Goal: Contribute content: Add original content to the website for others to see

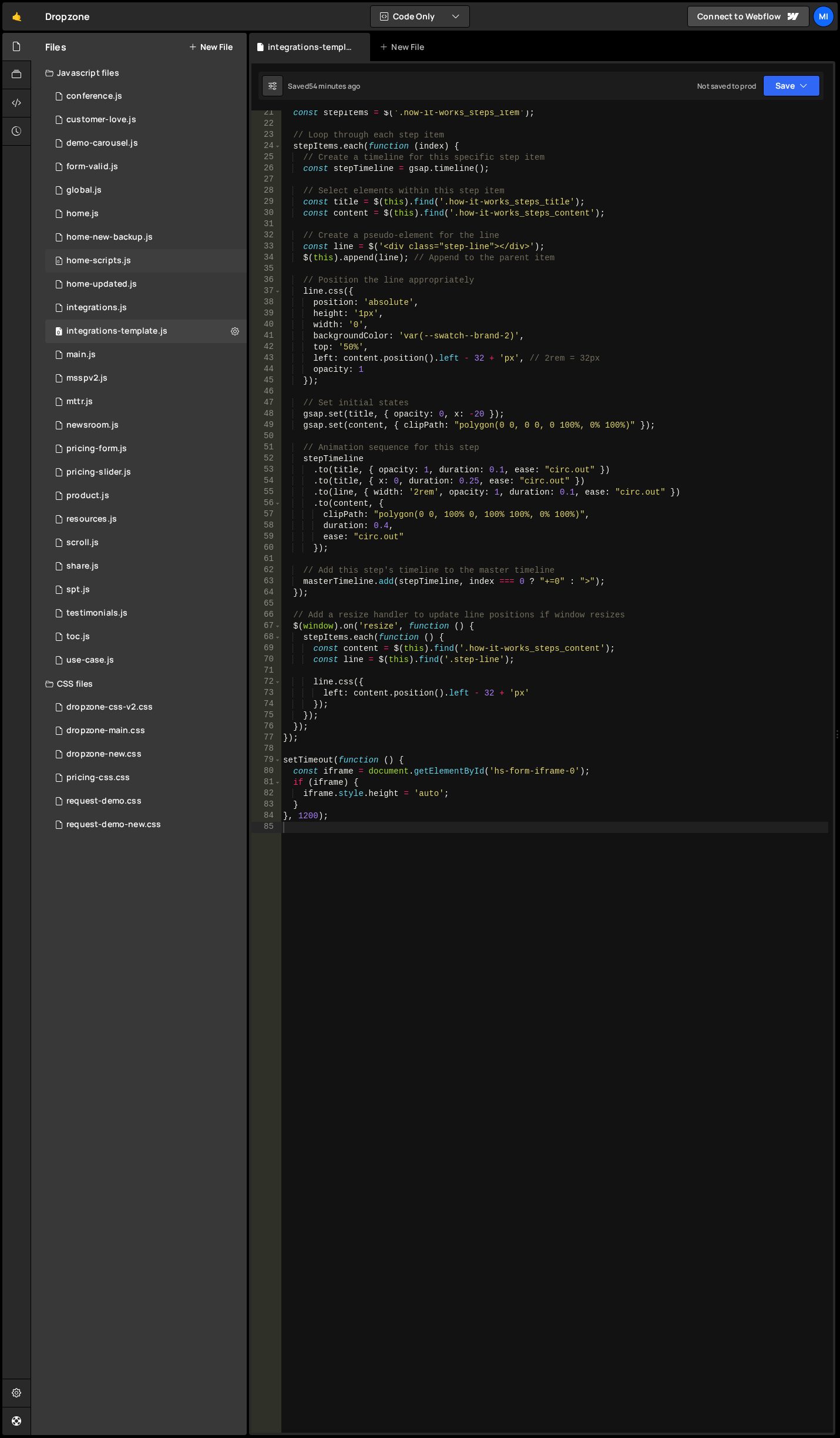
scroll to position [226, 0]
click at [218, 44] on button "New File" at bounding box center [211, 47] width 44 height 9
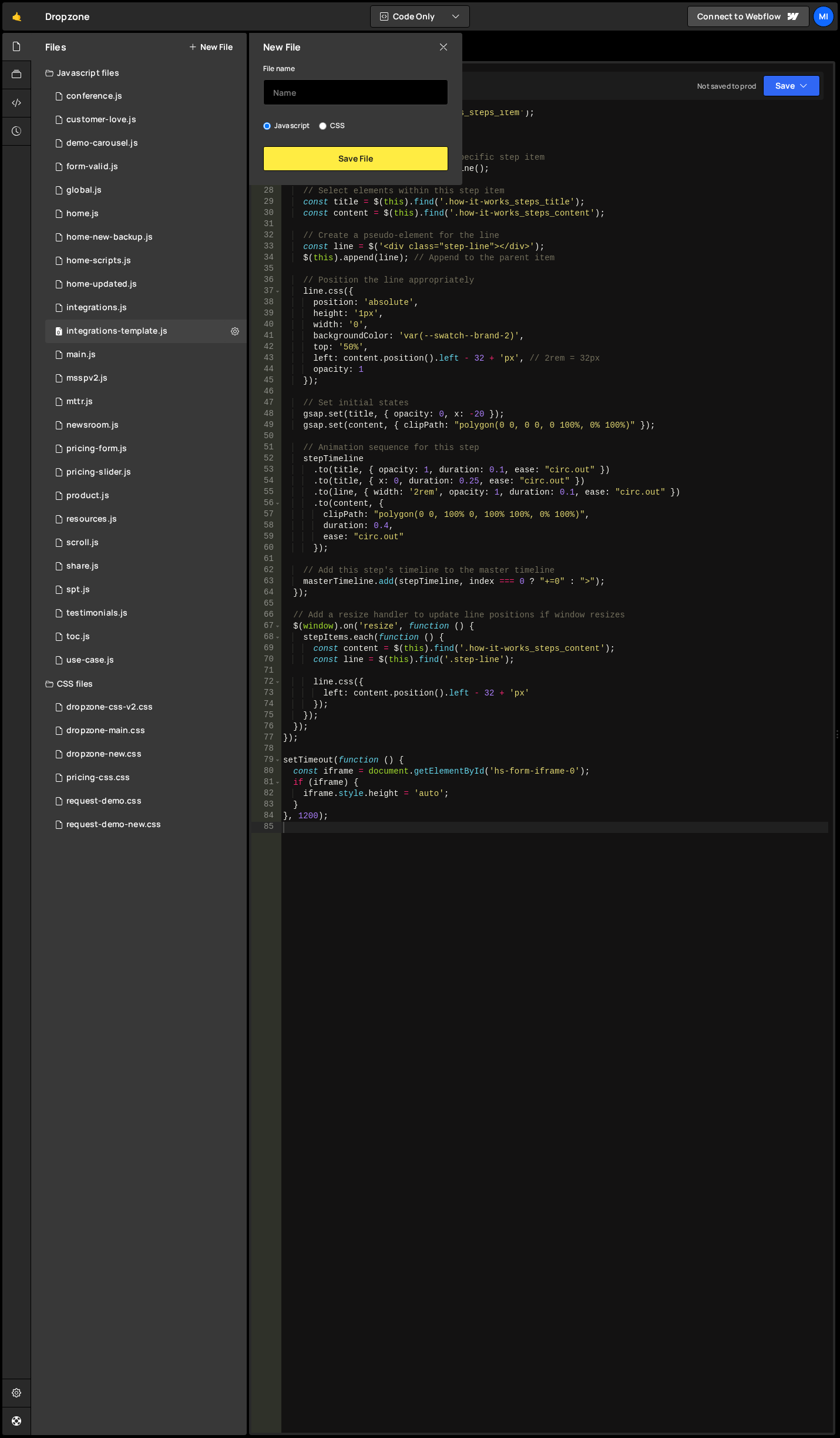
drag, startPoint x: 289, startPoint y: 81, endPoint x: 294, endPoint y: 86, distance: 7.1
click at [294, 85] on input "text" at bounding box center [356, 92] width 185 height 25
type input "resource-center"
click at [296, 155] on button "Save File" at bounding box center [356, 158] width 185 height 25
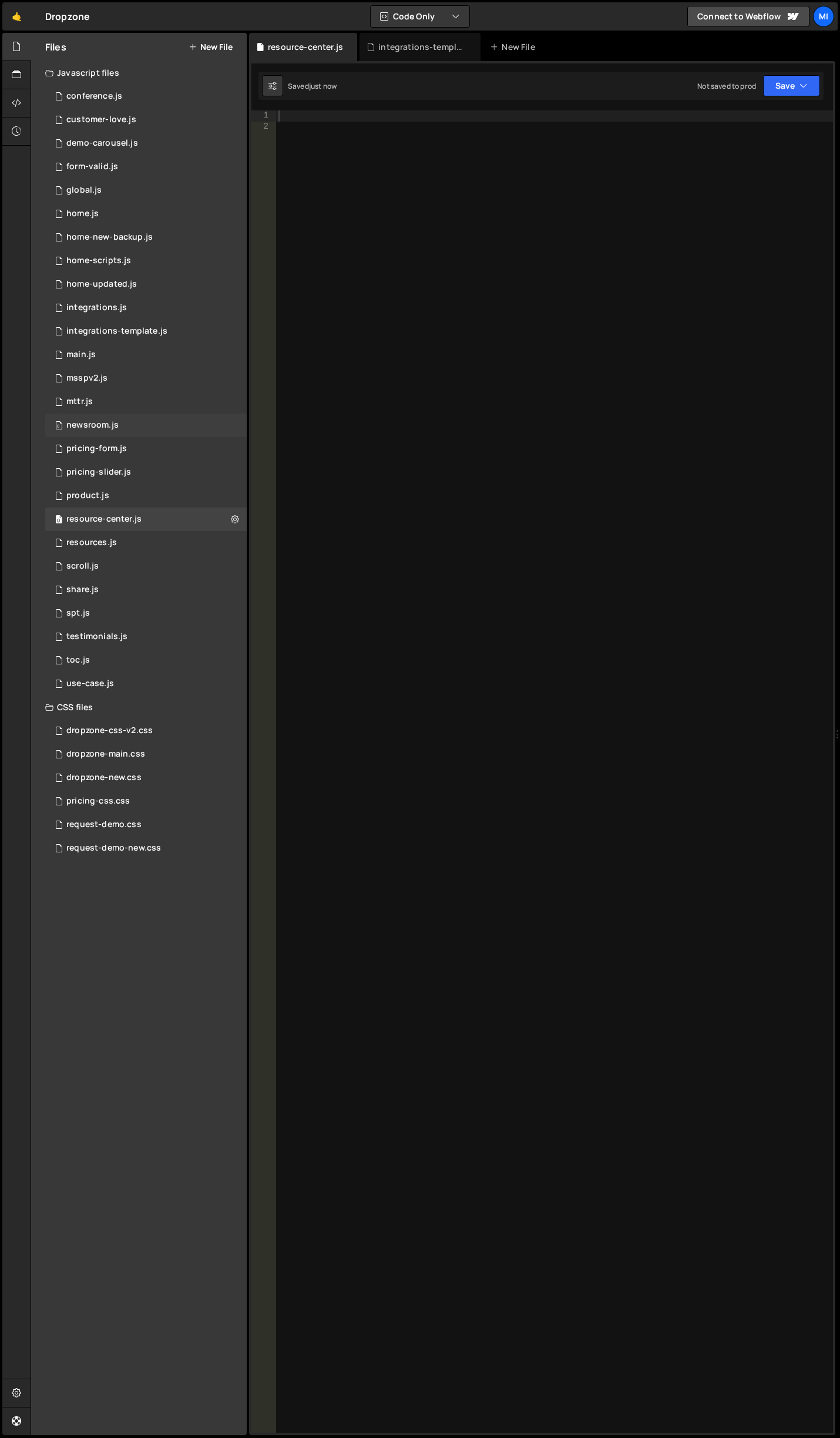
click at [116, 418] on div "0 newsroom.js 0" at bounding box center [145, 426] width 201 height 24
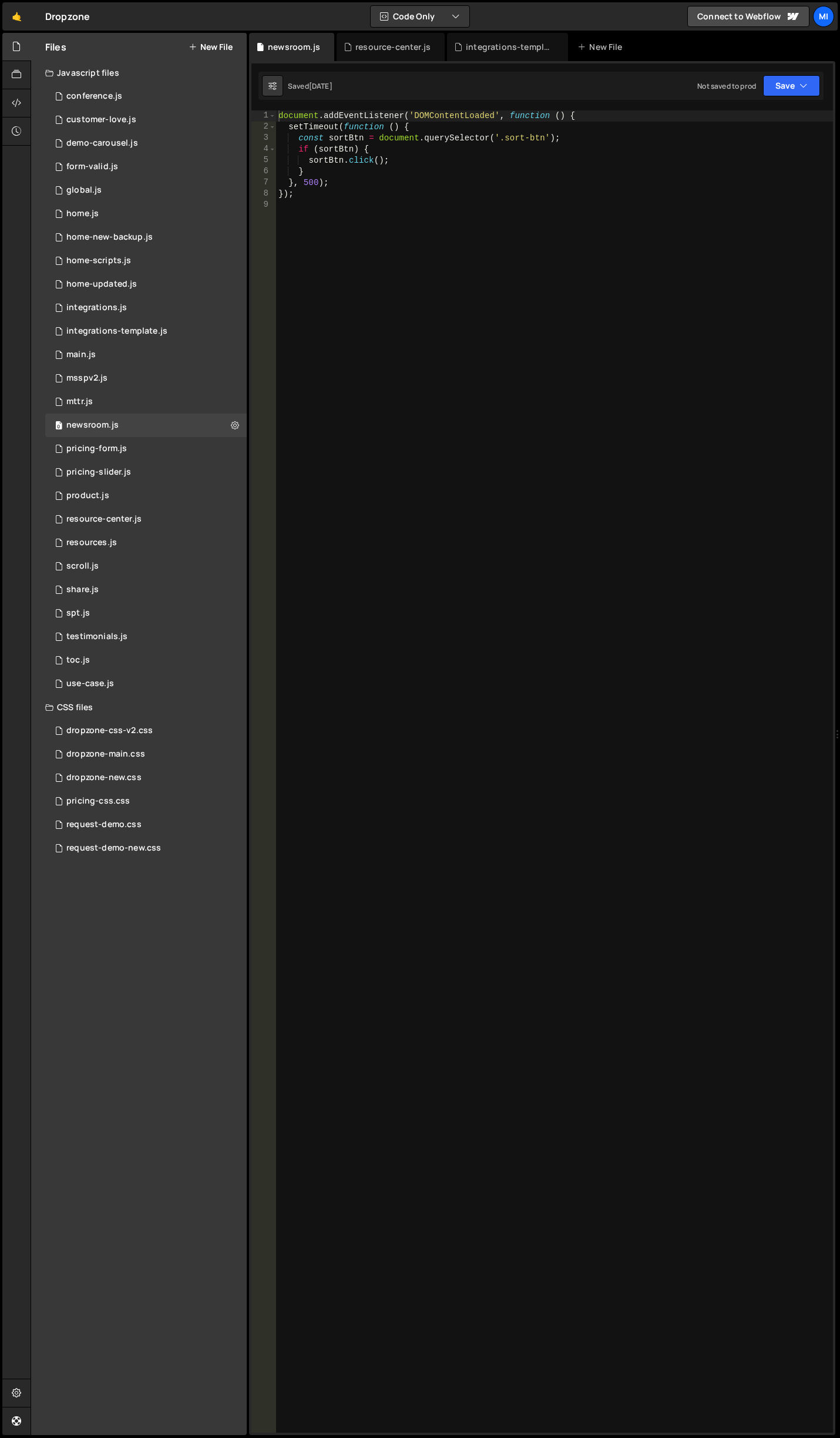
click at [381, 302] on div "document . addEventListener ( 'DOMContentLoaded' , function ( ) { setTimeout ( …" at bounding box center [555, 782] width 557 height 1345
type textarea "});"
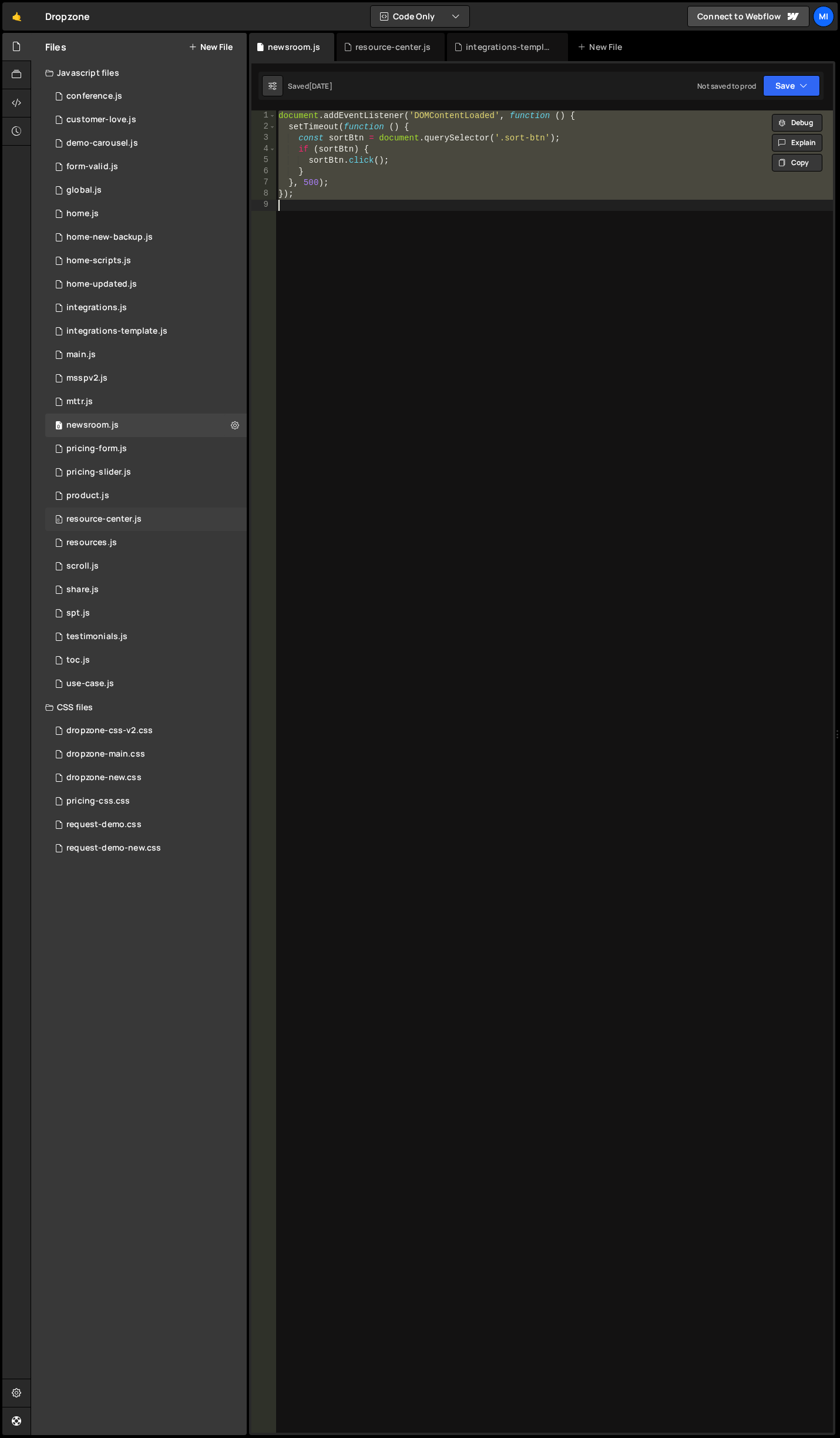
click at [168, 511] on div "0 resource-center.js 0" at bounding box center [145, 519] width 201 height 24
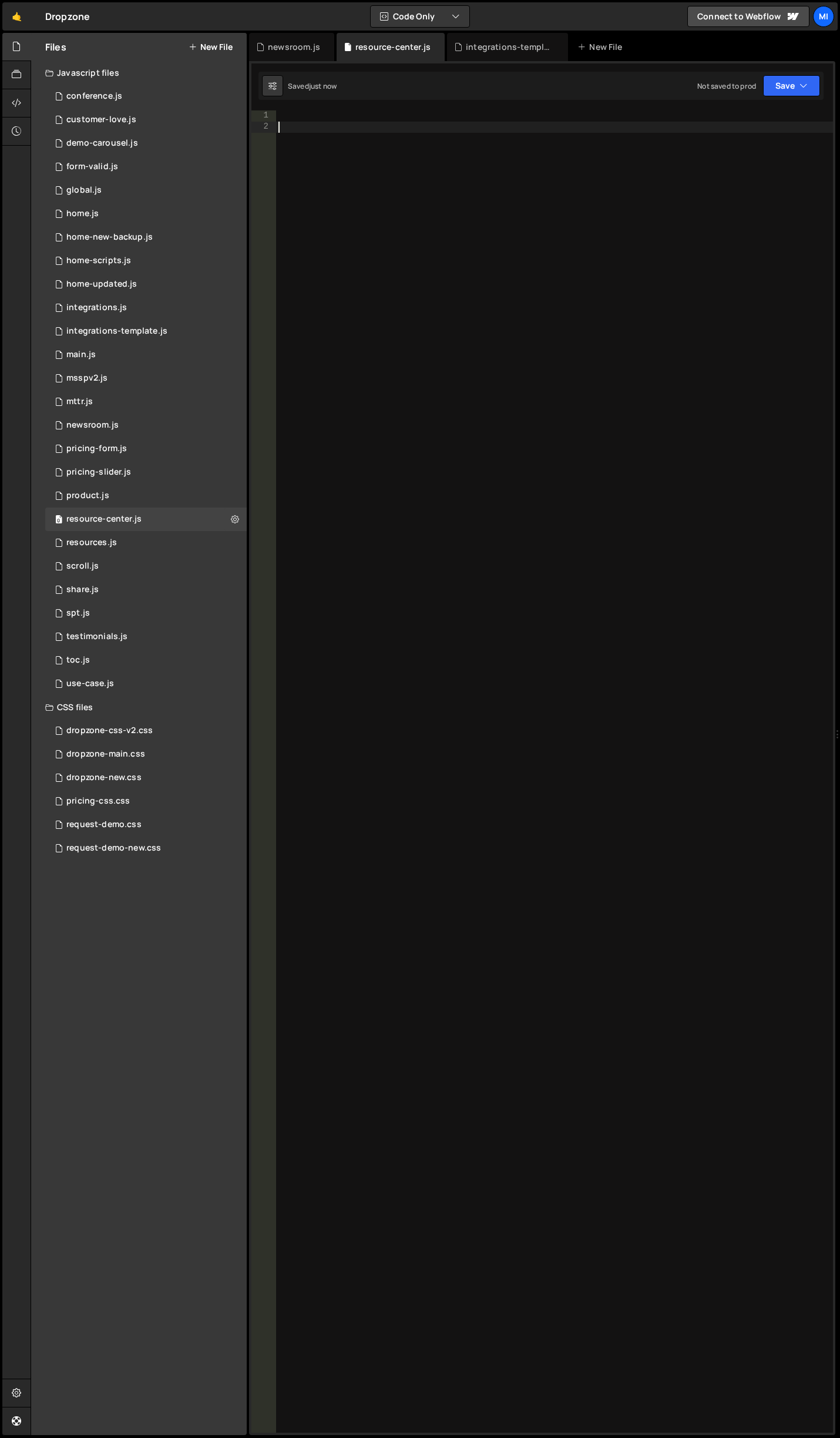
click at [397, 432] on div at bounding box center [555, 782] width 557 height 1345
click at [24, 104] on div at bounding box center [17, 103] width 29 height 28
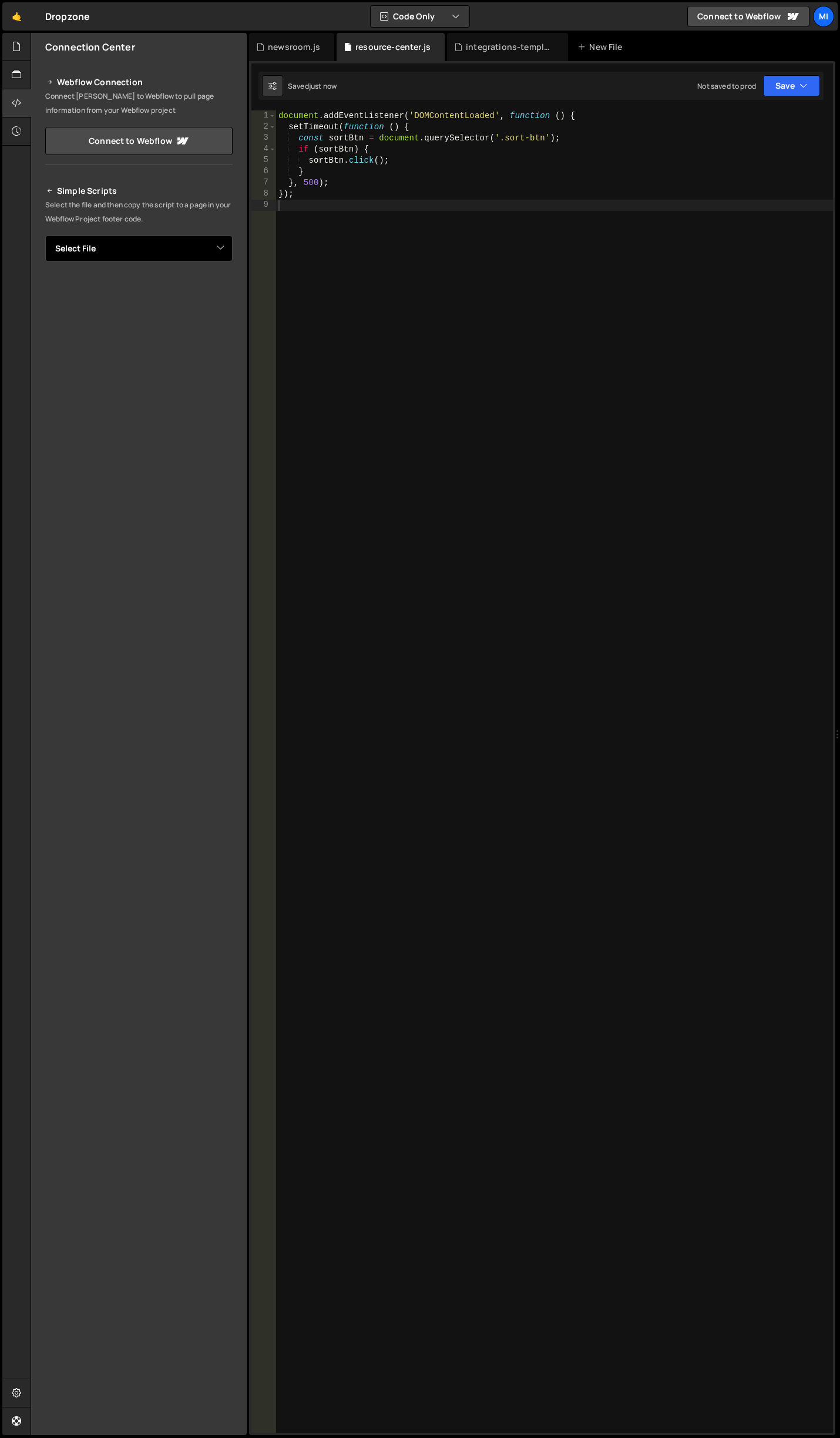
click at [216, 242] on select "Select File conference.js customer-love.js demo-carousel.js form-valid.js globa…" at bounding box center [138, 248] width 188 height 25
select select "44694"
click at [45, 235] on select "Select File conference.js customer-love.js demo-carousel.js form-valid.js globa…" at bounding box center [138, 248] width 188 height 25
click at [223, 283] on button "Button group with nested dropdown" at bounding box center [223, 288] width 16 height 25
click at [200, 306] on link "Copy Staging js" at bounding box center [183, 310] width 98 height 16
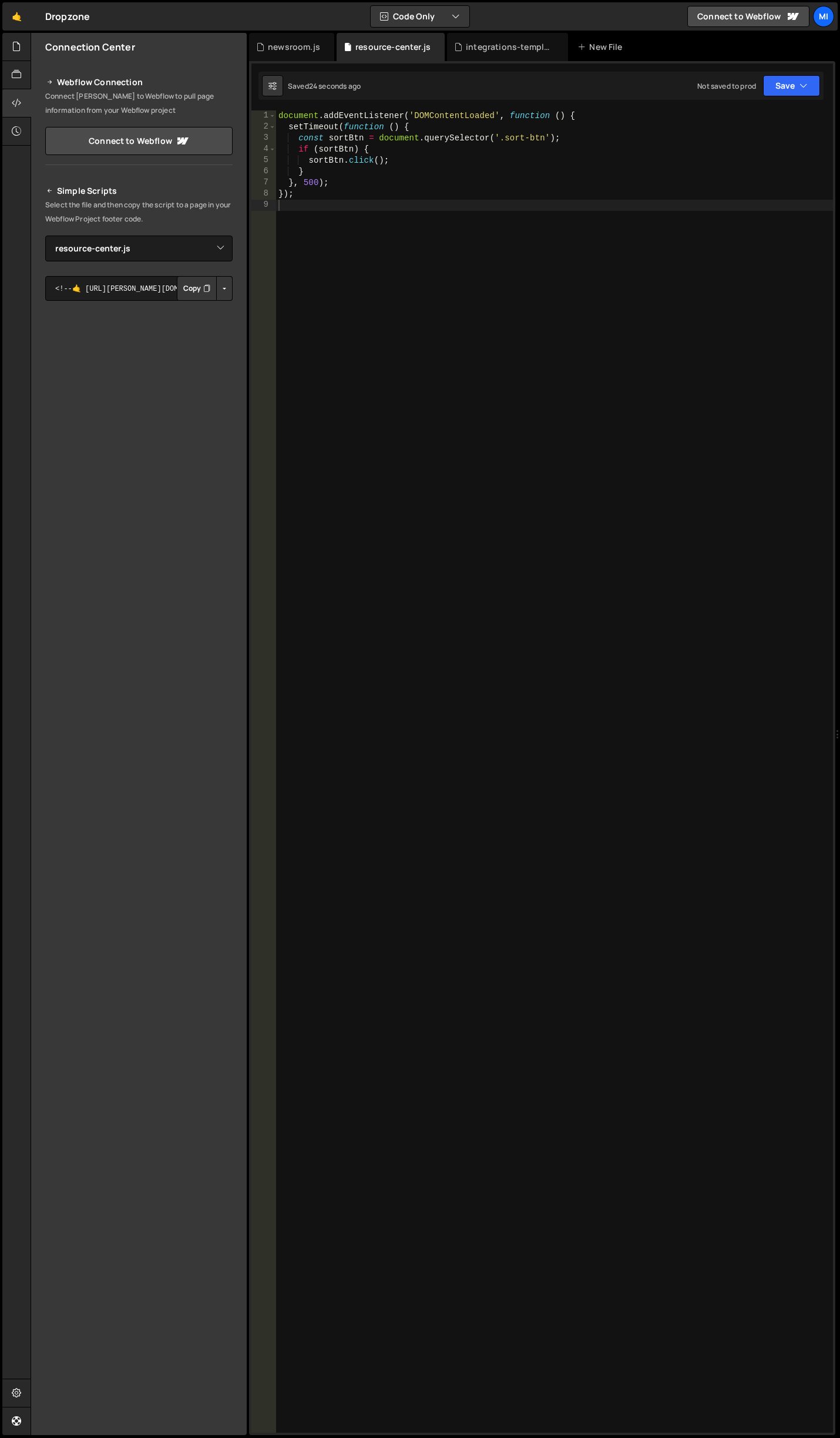
click at [366, 384] on div "document . addEventListener ( 'DOMContentLoaded' , function ( ) { setTimeout ( …" at bounding box center [555, 782] width 557 height 1345
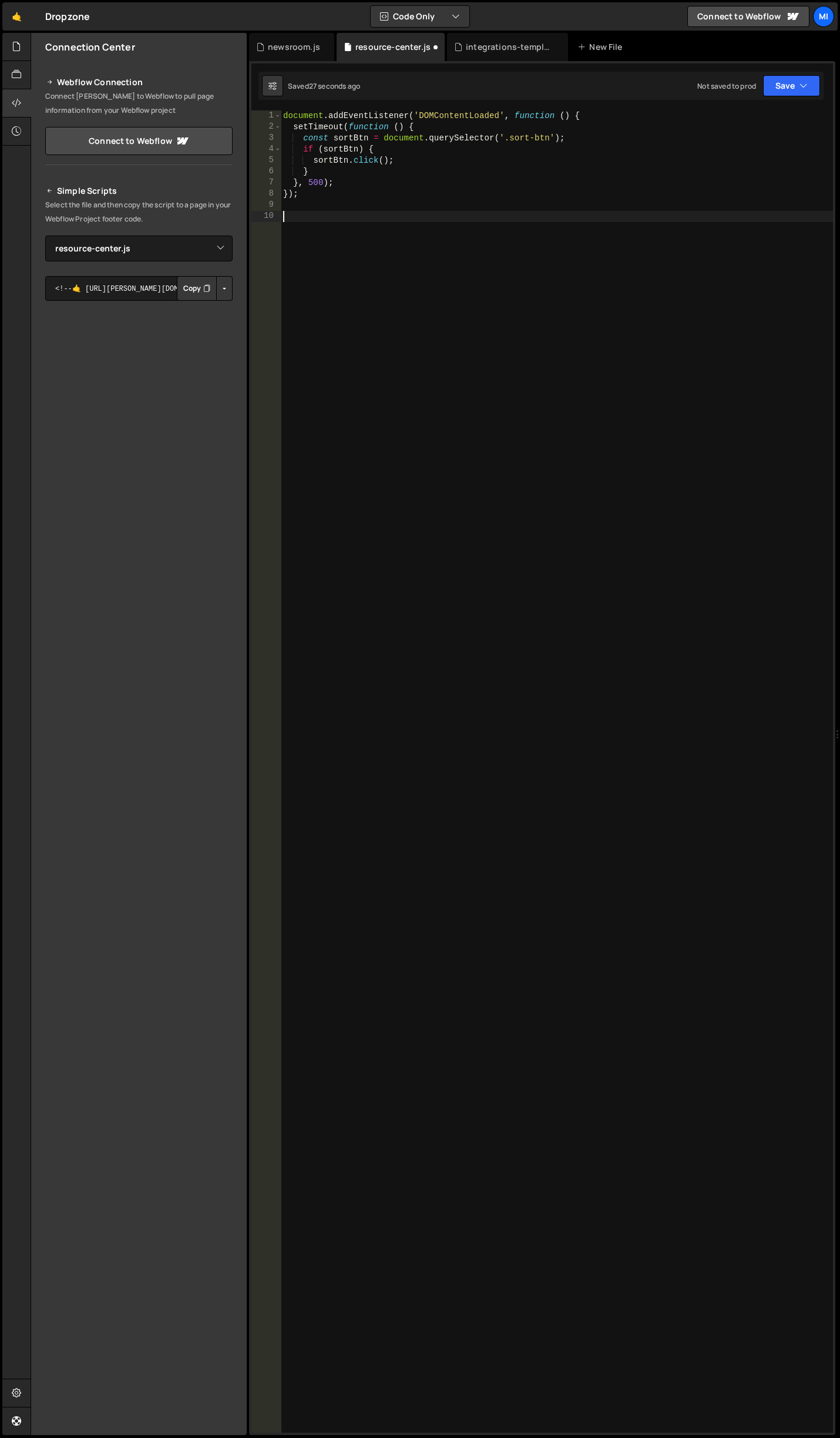
paste textarea "});"
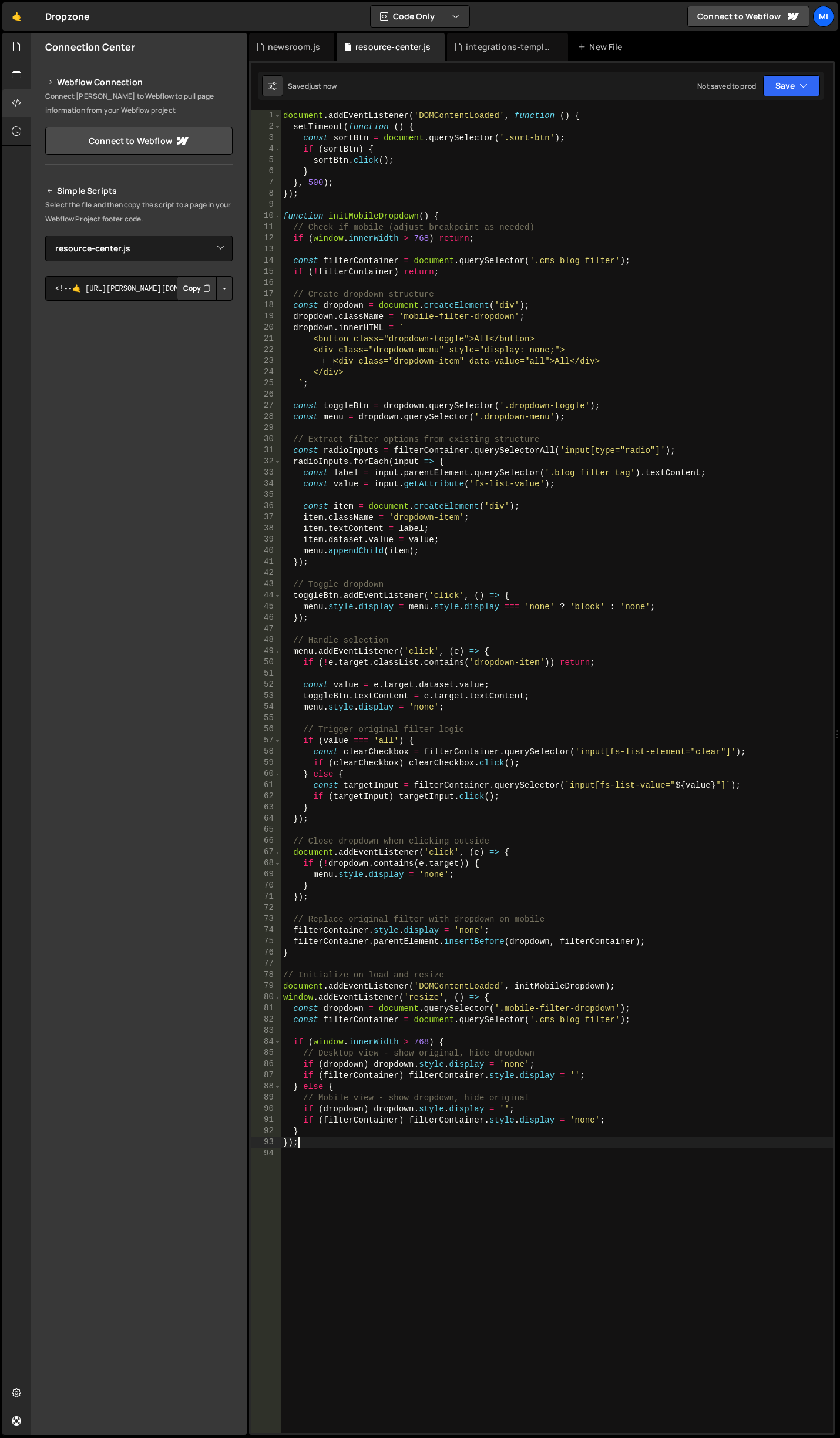
type textarea "});"
click at [8, 50] on div at bounding box center [17, 47] width 29 height 28
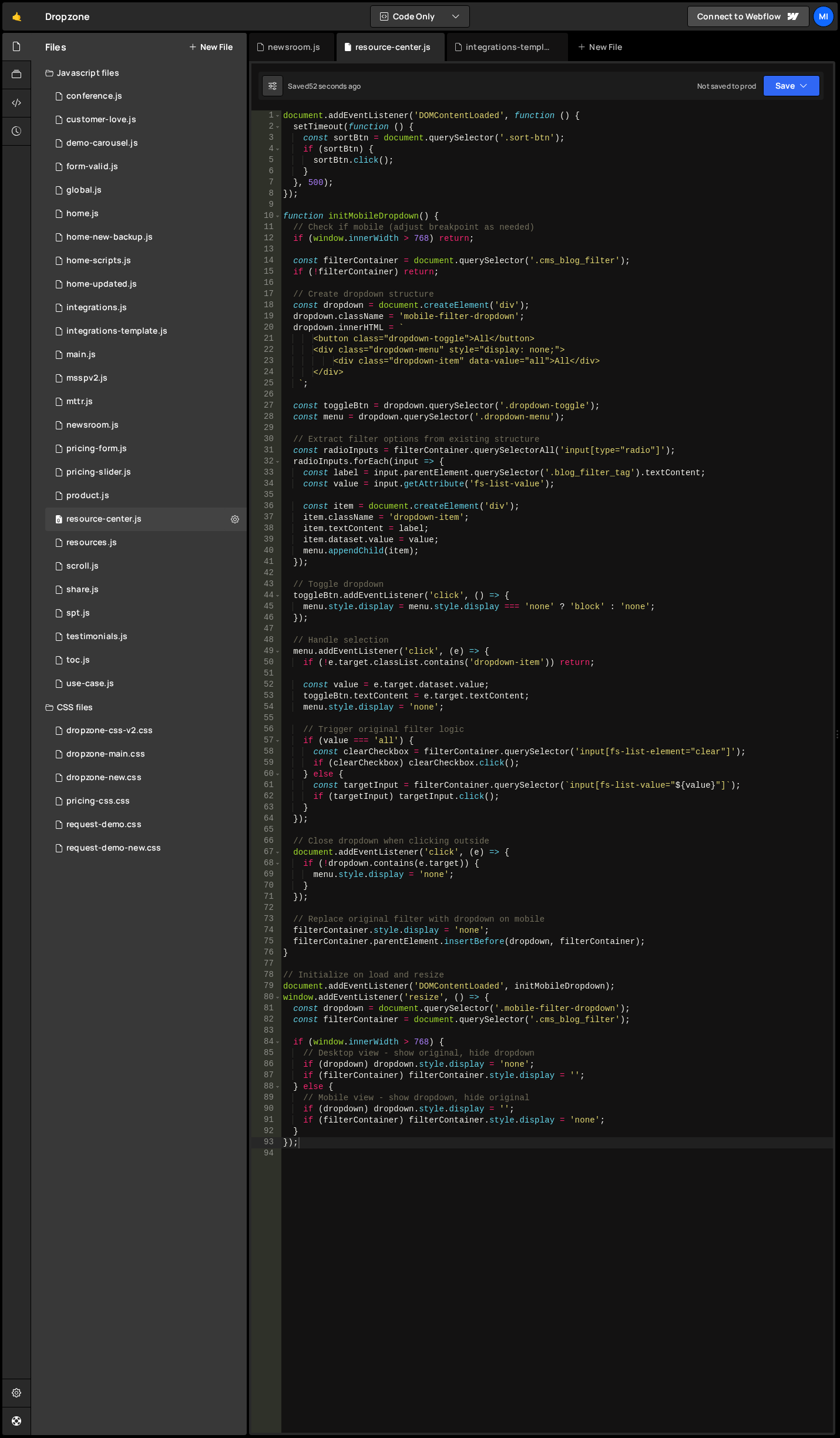
click at [224, 42] on button "New File" at bounding box center [211, 47] width 44 height 9
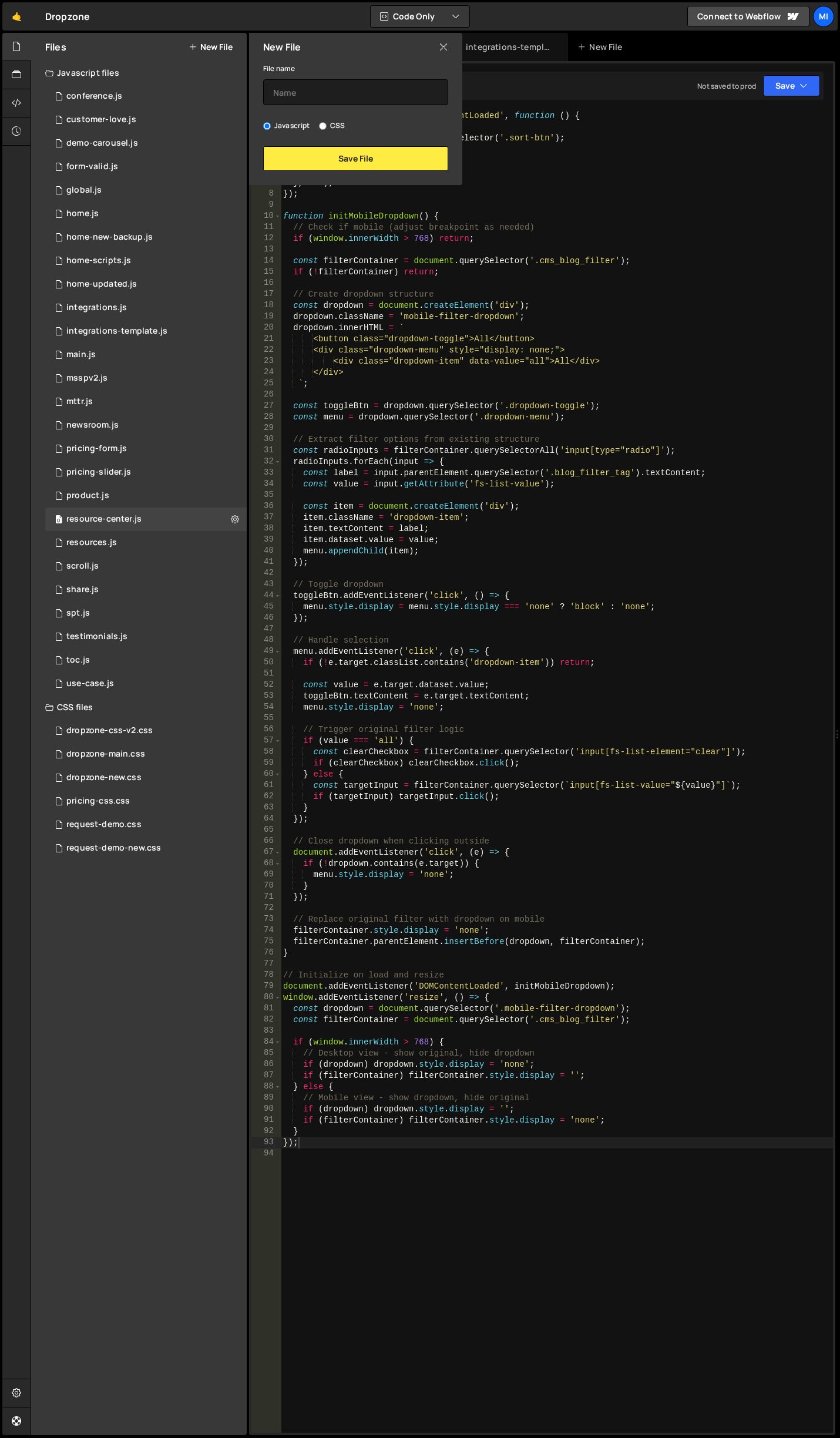
click at [348, 117] on div "File name Javascript CSS Save File" at bounding box center [355, 116] width 213 height 110
click at [343, 120] on label "CSS" at bounding box center [331, 126] width 25 height 12
click at [326, 122] on input "CSS" at bounding box center [322, 126] width 8 height 8
radio input "true"
click at [349, 93] on input "text" at bounding box center [356, 92] width 185 height 25
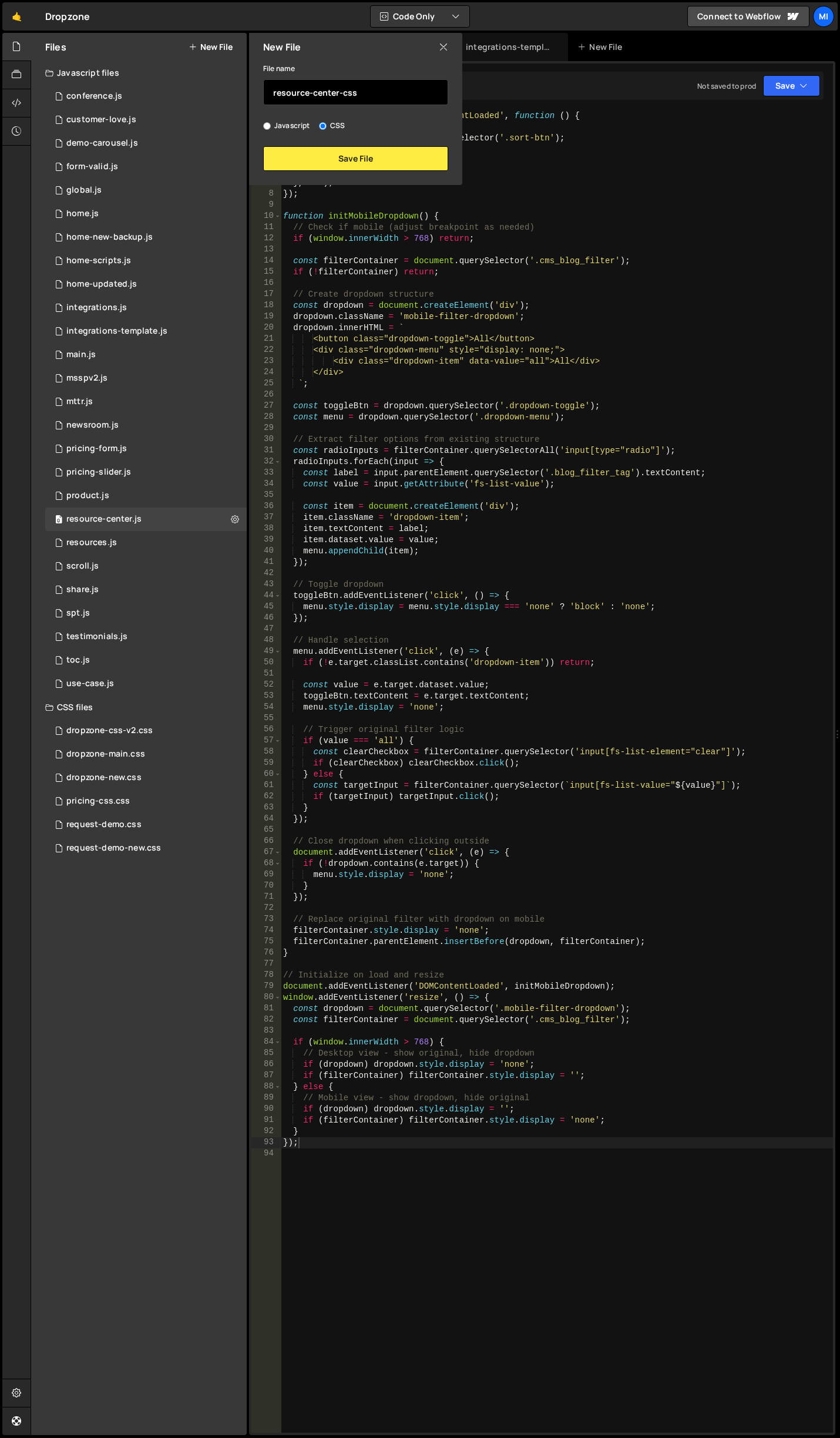
type input "resource-center-css"
click at [382, 149] on button "Save File" at bounding box center [356, 158] width 185 height 25
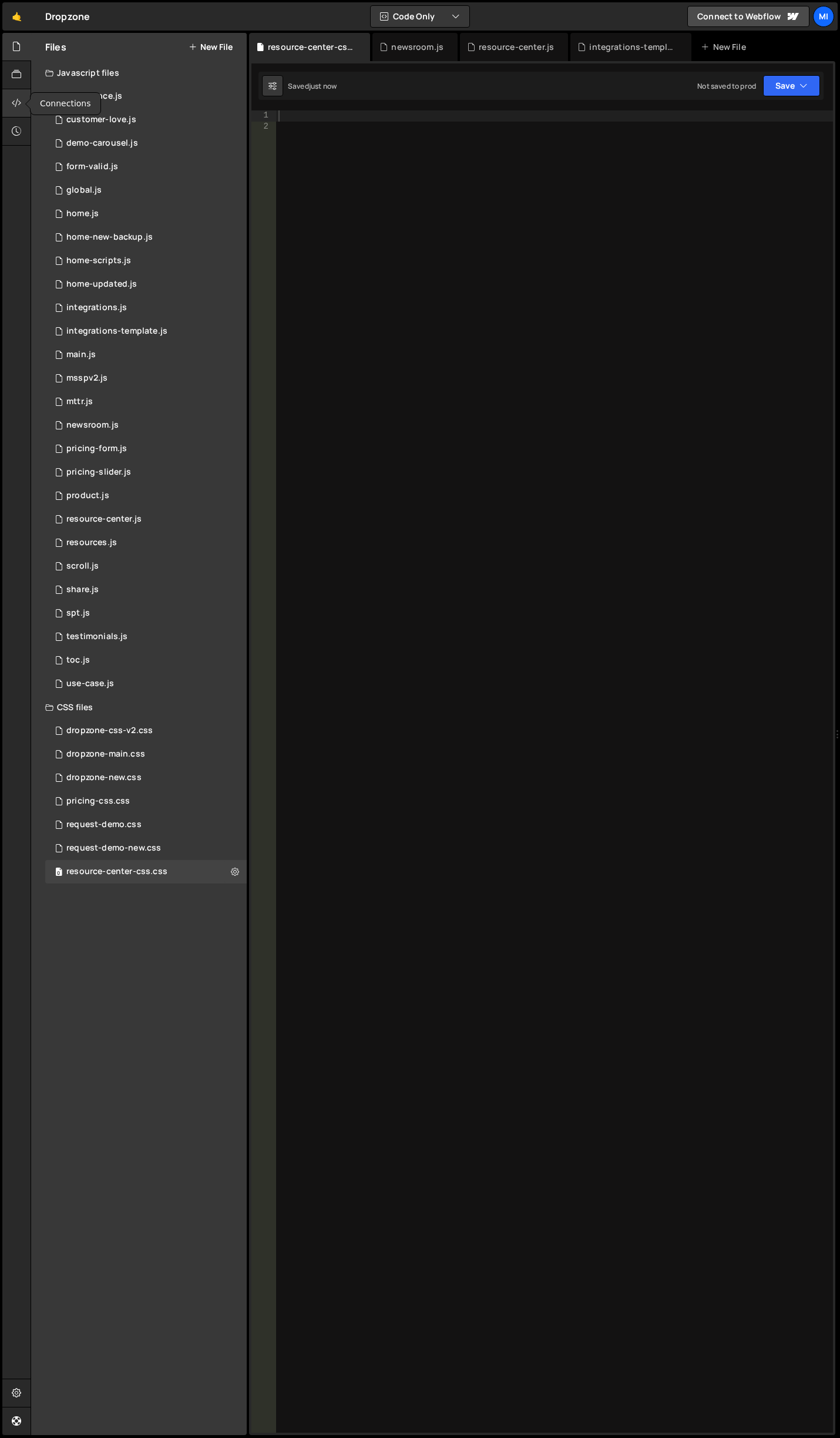
click at [17, 105] on icon at bounding box center [16, 102] width 9 height 13
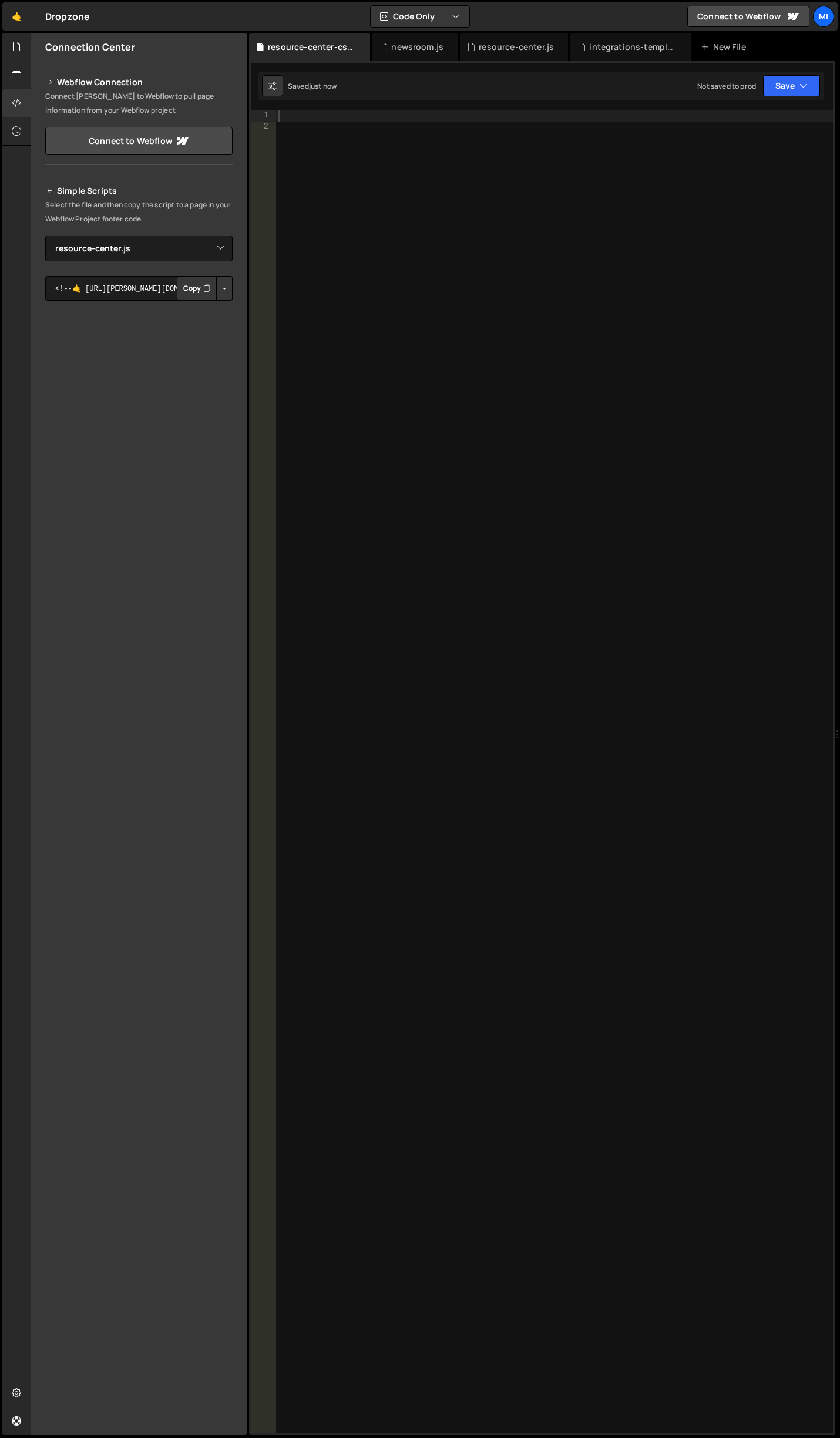
click at [226, 284] on button "Button group with nested dropdown" at bounding box center [223, 288] width 16 height 25
click at [171, 245] on select "Select File conference.js customer-love.js demo-carousel.js form-valid.js globa…" at bounding box center [138, 248] width 188 height 25
select select "44695"
click at [45, 235] on select "Select File conference.js customer-love.js demo-carousel.js form-valid.js globa…" at bounding box center [138, 248] width 188 height 25
click at [222, 286] on button "Button group with nested dropdown" at bounding box center [223, 288] width 16 height 25
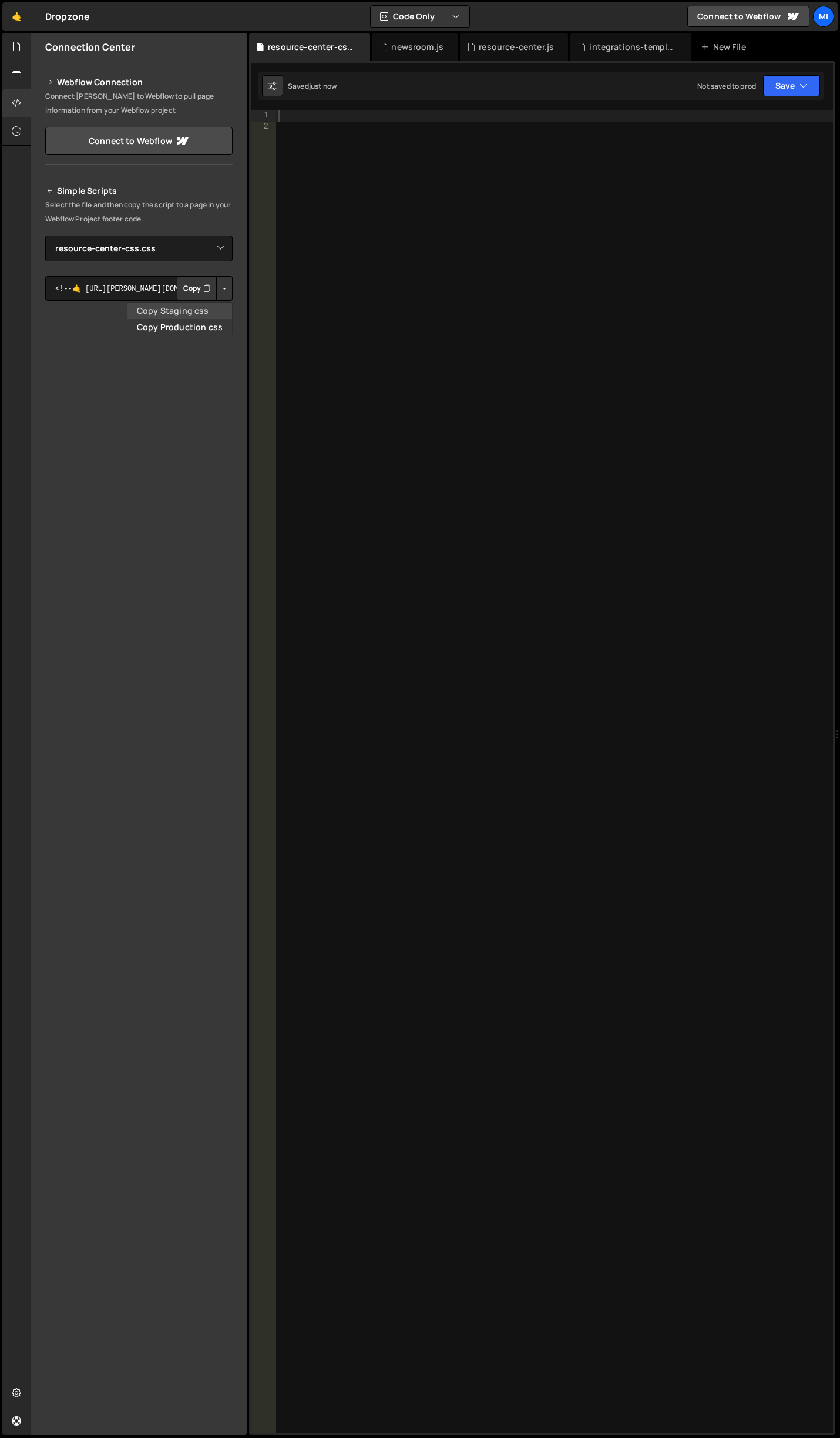
click at [197, 313] on link "Copy Staging css" at bounding box center [179, 310] width 104 height 16
drag, startPoint x: 372, startPoint y: 352, endPoint x: 403, endPoint y: 361, distance: 32.3
click at [395, 360] on div at bounding box center [555, 782] width 557 height 1345
paste textarea "}"
type textarea "}"
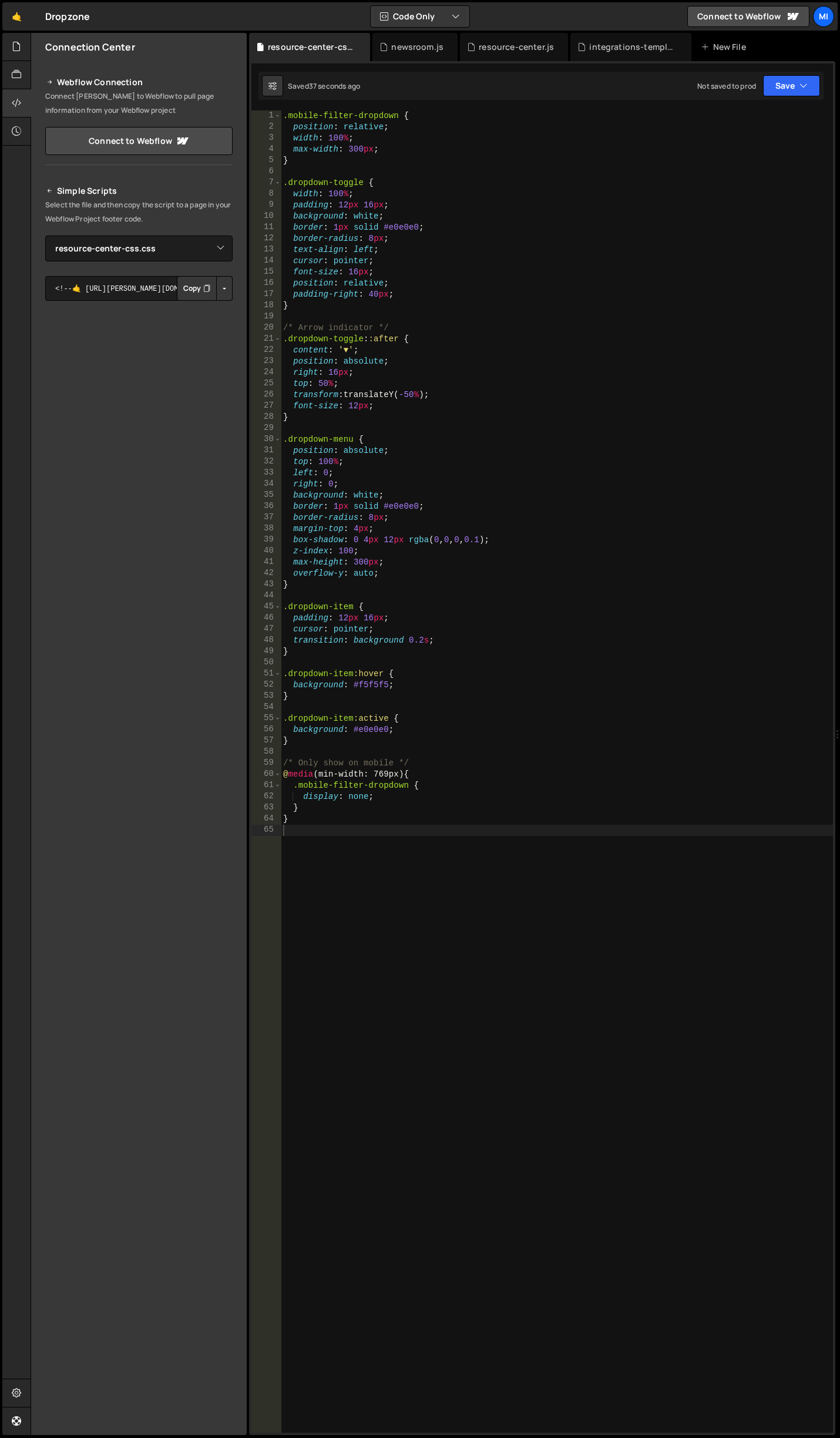
click at [528, 330] on div ".mobile-filter-dropdown { position : relative ; width : 100 % ; max-width : 300…" at bounding box center [557, 782] width 552 height 1345
type textarea "}"
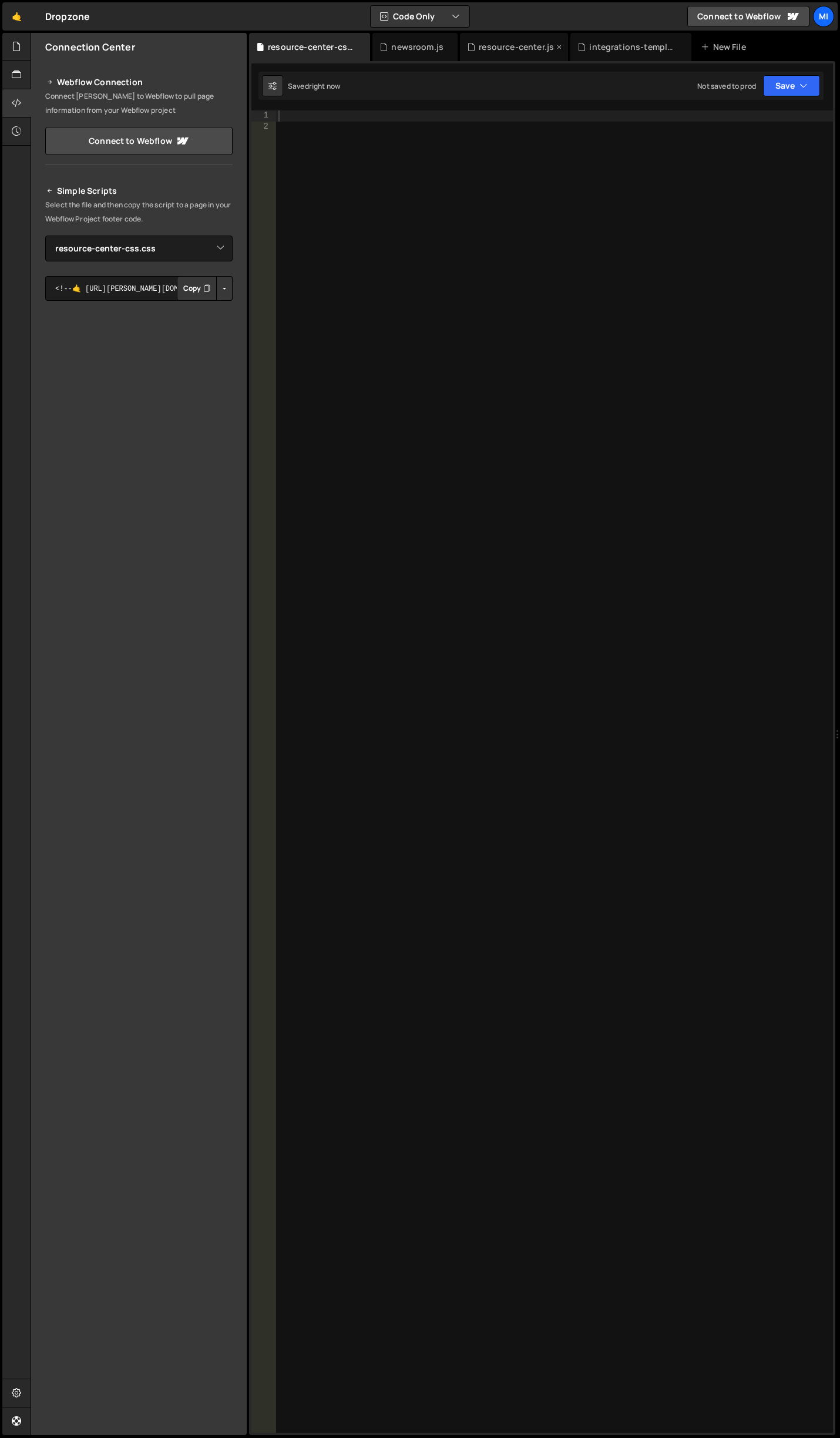
click at [488, 47] on div "resource-center.js" at bounding box center [516, 47] width 76 height 12
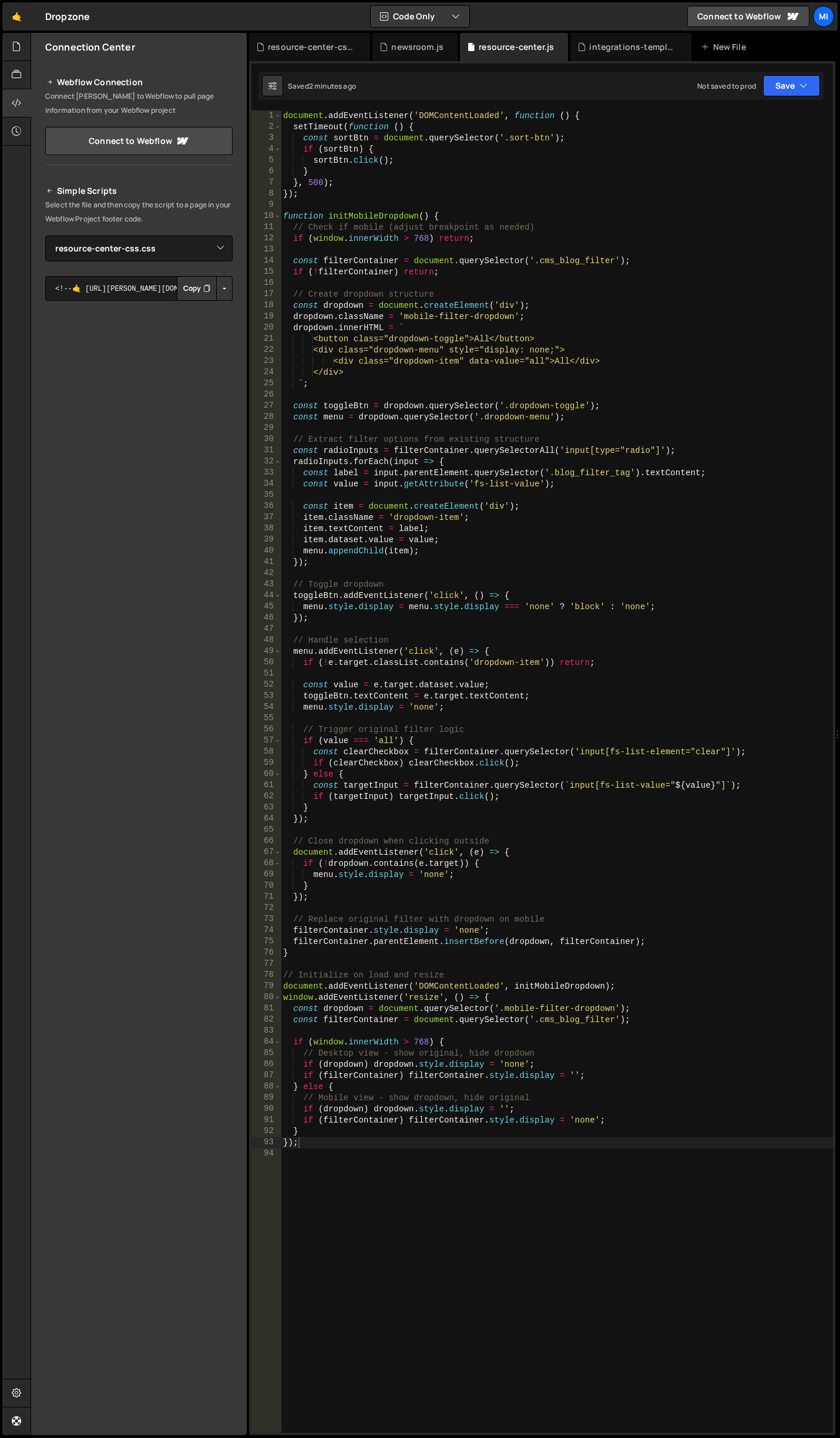
type textarea "if (window.innerWidth > 768) return;"
click at [499, 239] on div "document . addEventListener ( 'DOMContentLoaded' , function ( ) { setTimeout ( …" at bounding box center [557, 782] width 552 height 1345
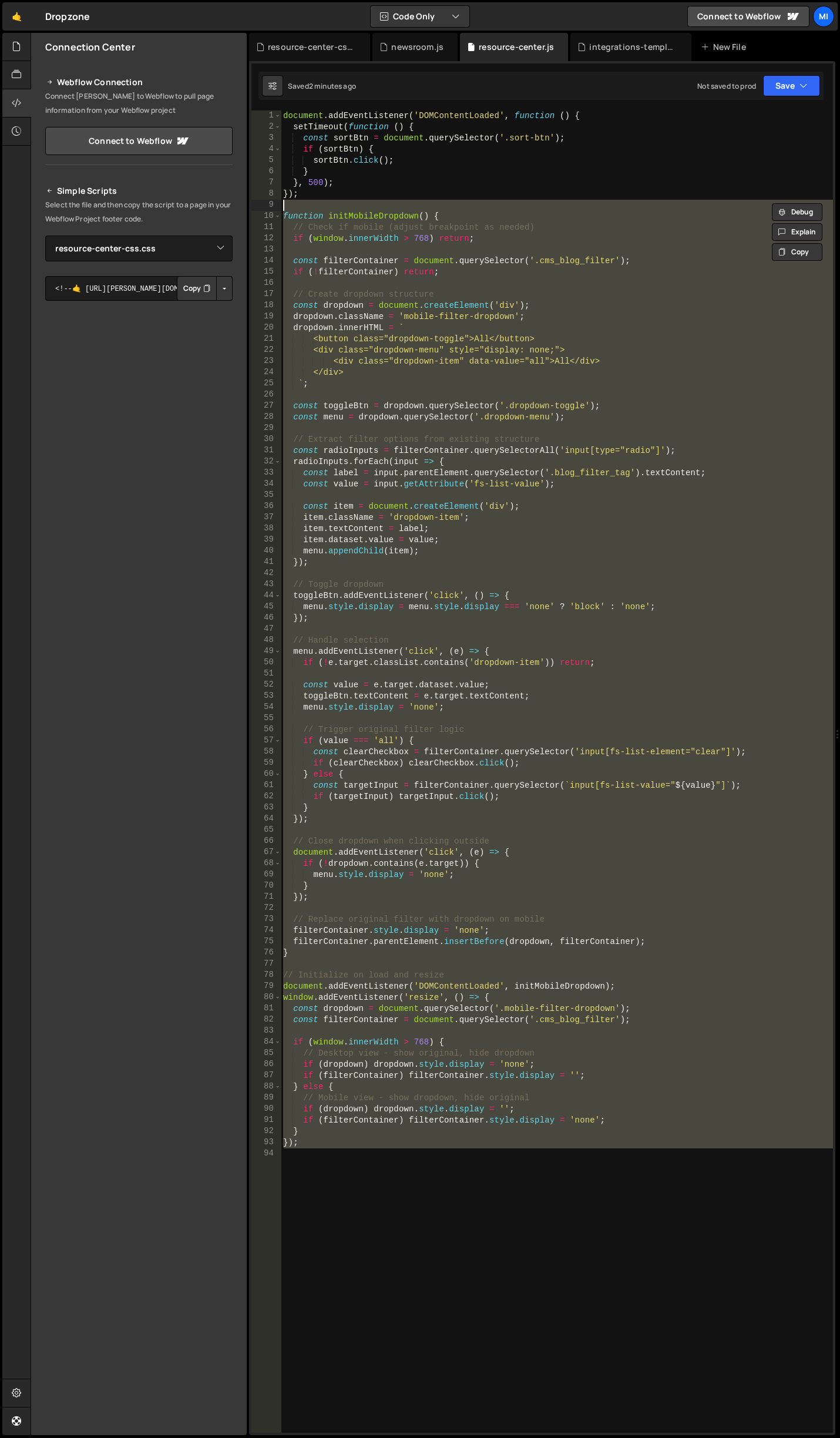
type textarea "function initMobileDropdown() { // Check if mobile (adjust breakpoint as needed)"
drag, startPoint x: 318, startPoint y: 1166, endPoint x: 220, endPoint y: 222, distance: 949.1
click at [220, 222] on div "Files New File Javascript files 0 conference.js 0 0 customer-love.js 0 0 demo-c…" at bounding box center [435, 734] width 809 height 1402
